Goal: Task Accomplishment & Management: Complete application form

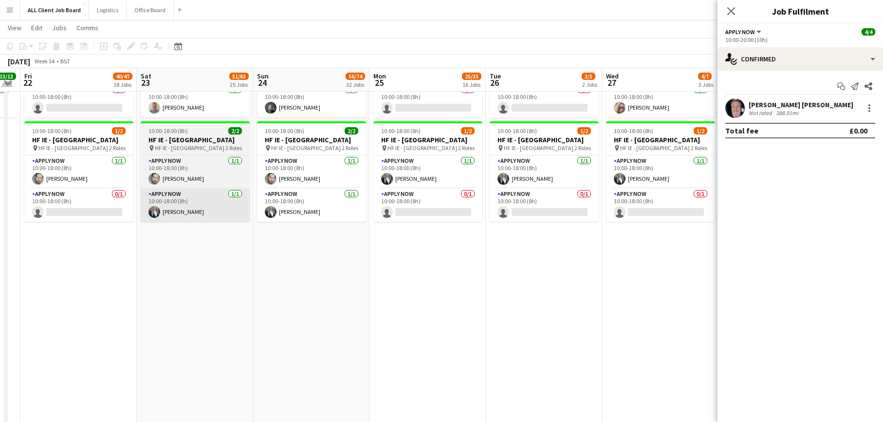
scroll to position [0, 387]
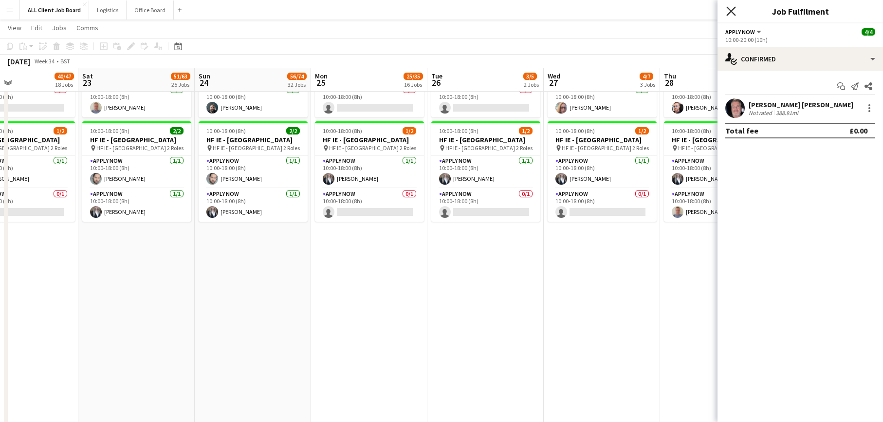
click at [729, 11] on icon "Close pop-in" at bounding box center [731, 10] width 9 height 9
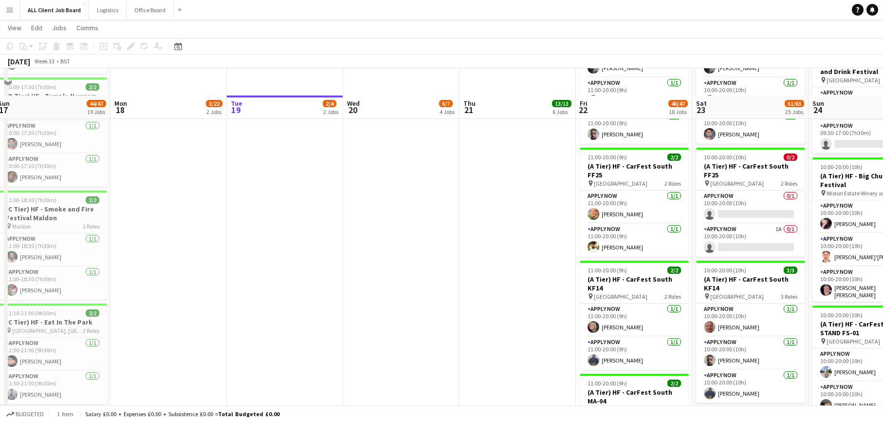
scroll to position [1259, 0]
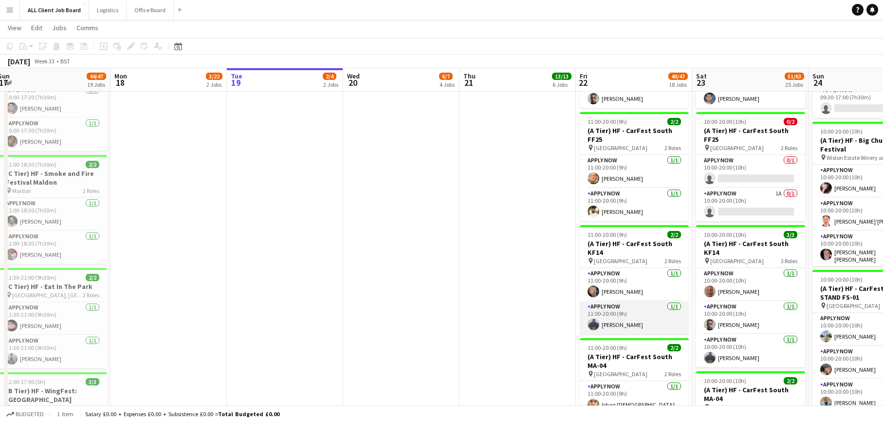
click at [626, 320] on app-card-role "APPLY NOW [DATE] 11:00-20:00 (9h) [PERSON_NAME]" at bounding box center [634, 317] width 109 height 33
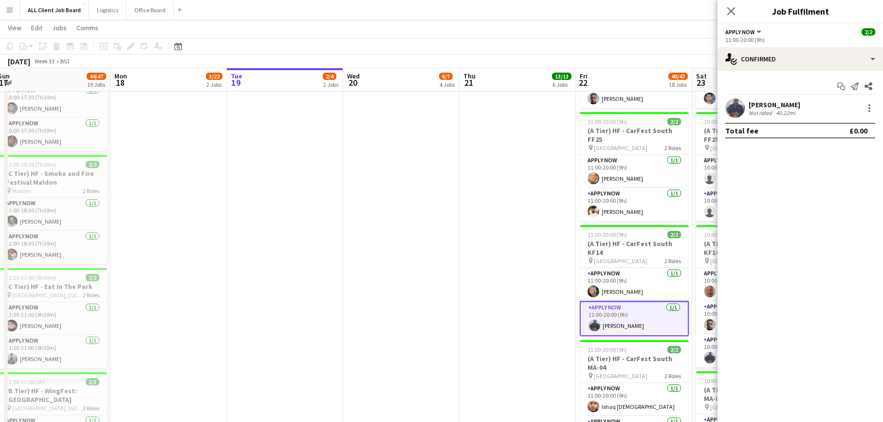
click at [737, 104] on app-user-avatar at bounding box center [735, 107] width 19 height 19
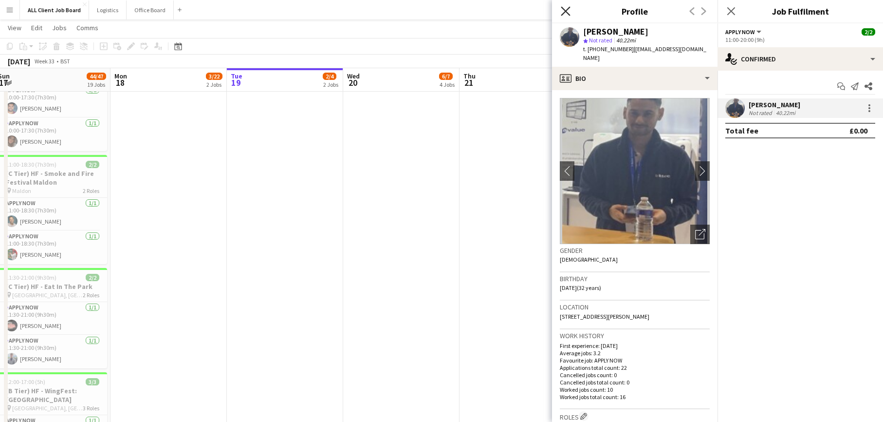
click at [567, 11] on icon "Close pop-in" at bounding box center [565, 10] width 9 height 9
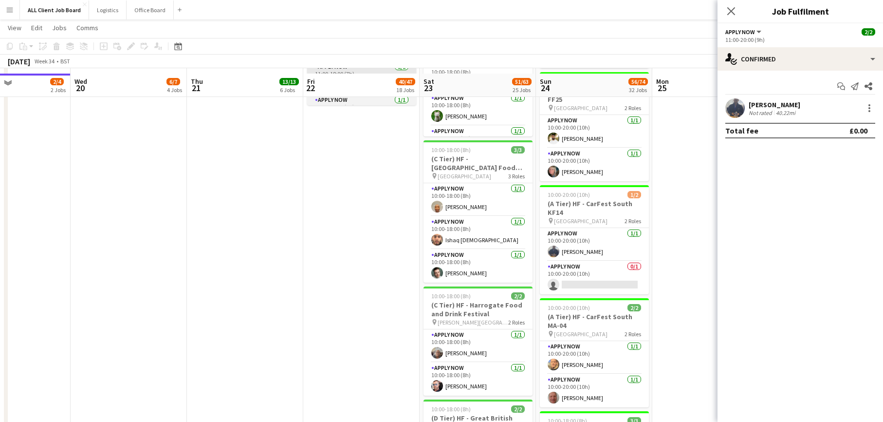
scroll to position [1757, 0]
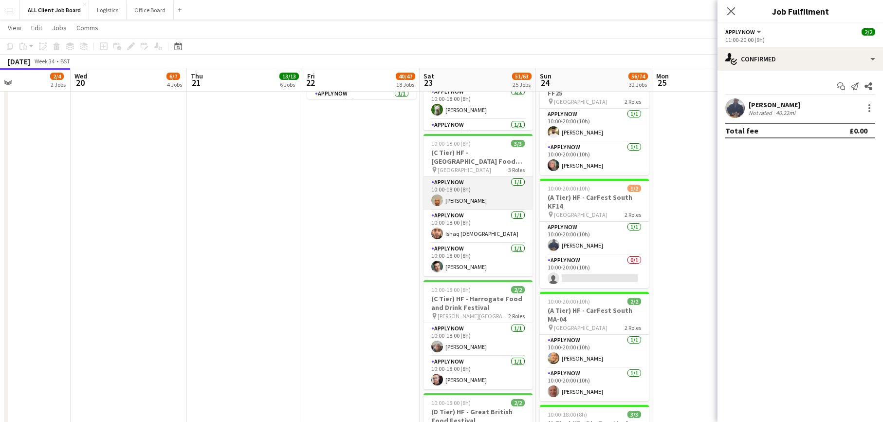
click at [455, 201] on app-card-role "APPLY NOW [DATE] 10:00-18:00 (8h) [PERSON_NAME]" at bounding box center [478, 193] width 109 height 33
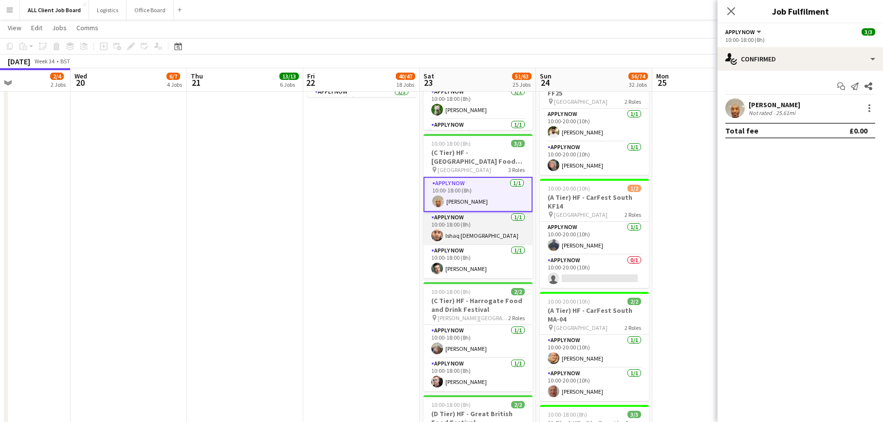
click at [448, 227] on app-card-role "APPLY NOW [DATE] 10:00-18:00 (8h) Ishaq [DEMOGRAPHIC_DATA]" at bounding box center [478, 228] width 109 height 33
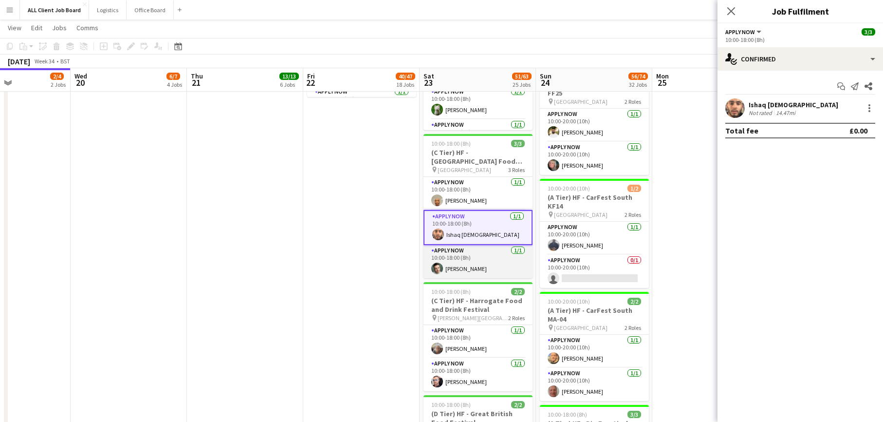
click at [449, 264] on app-card-role "APPLY NOW [DATE] 10:00-18:00 (8h) [PERSON_NAME]" at bounding box center [478, 261] width 109 height 33
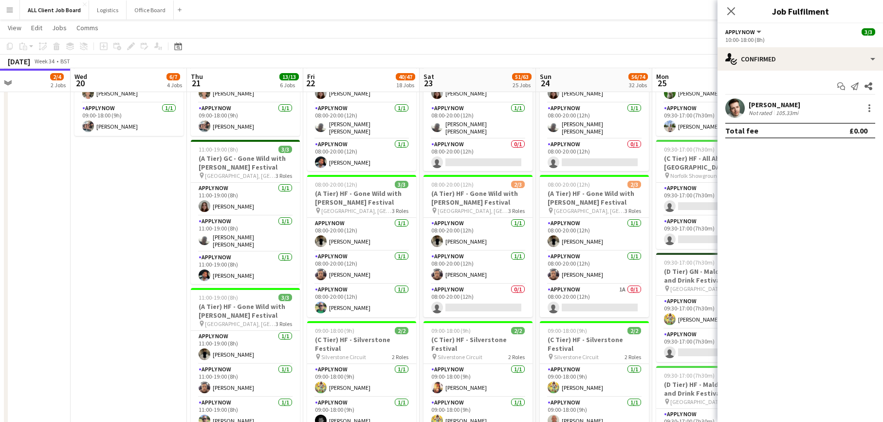
scroll to position [381, 0]
